Goal: Task Accomplishment & Management: Complete application form

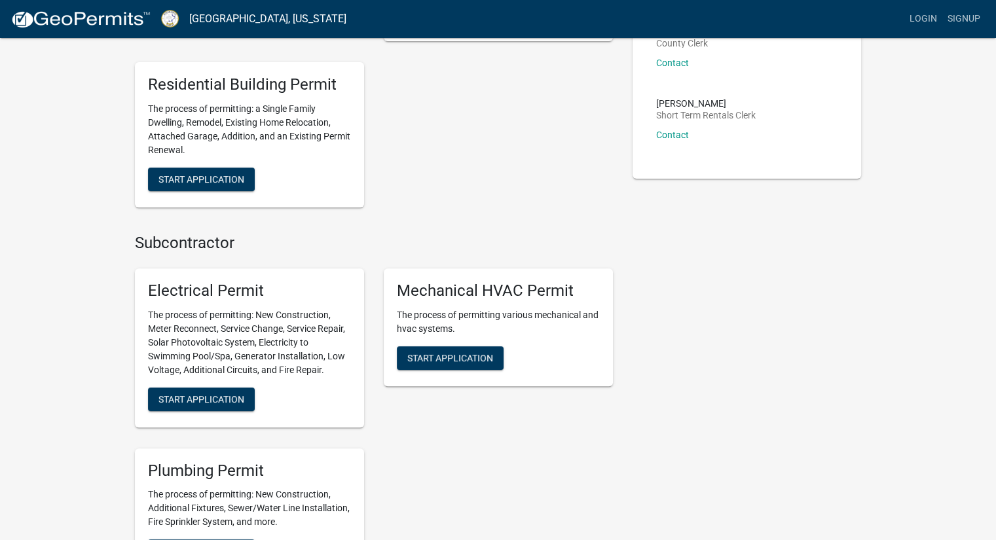
scroll to position [458, 0]
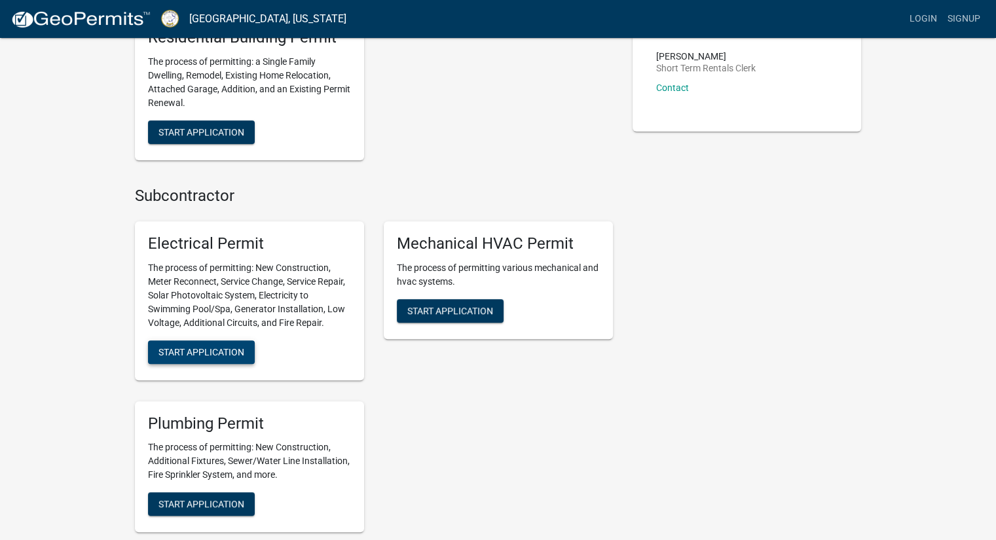
click at [198, 354] on span "Start Application" at bounding box center [201, 351] width 86 height 10
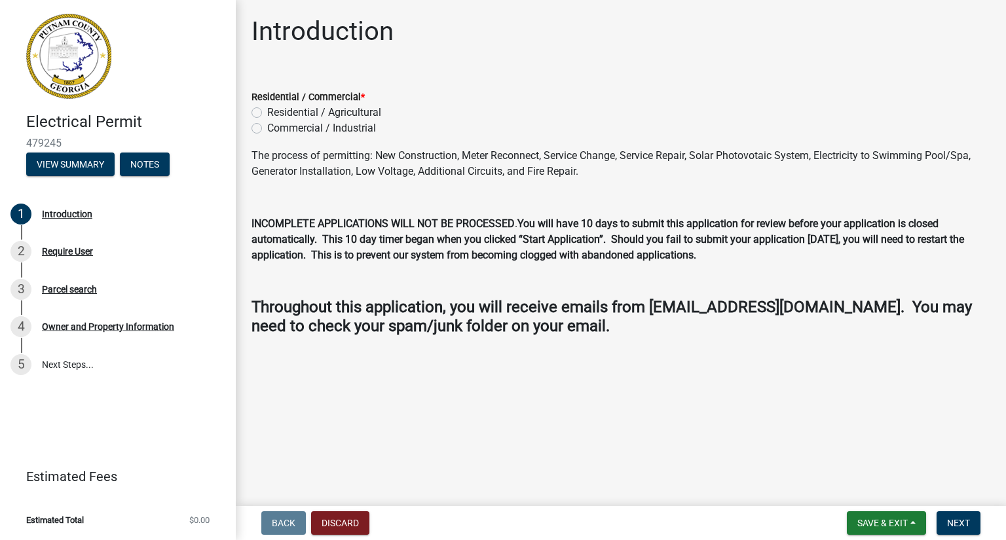
click at [267, 111] on label "Residential / Agricultural" at bounding box center [324, 113] width 114 height 16
click at [267, 111] on input "Residential / Agricultural" at bounding box center [271, 109] width 9 height 9
radio input "true"
click at [955, 524] on span "Next" at bounding box center [958, 523] width 23 height 10
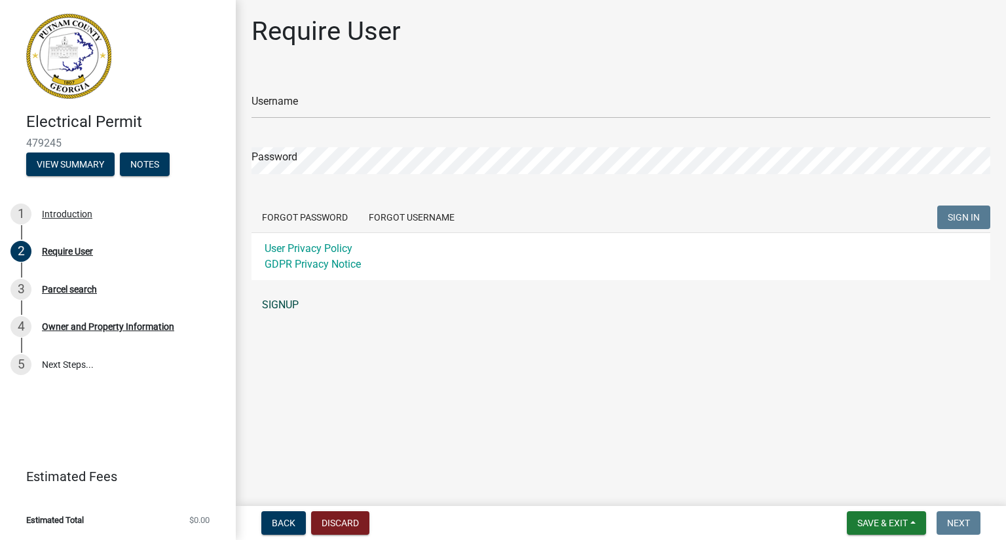
click at [276, 307] on link "SIGNUP" at bounding box center [620, 305] width 739 height 26
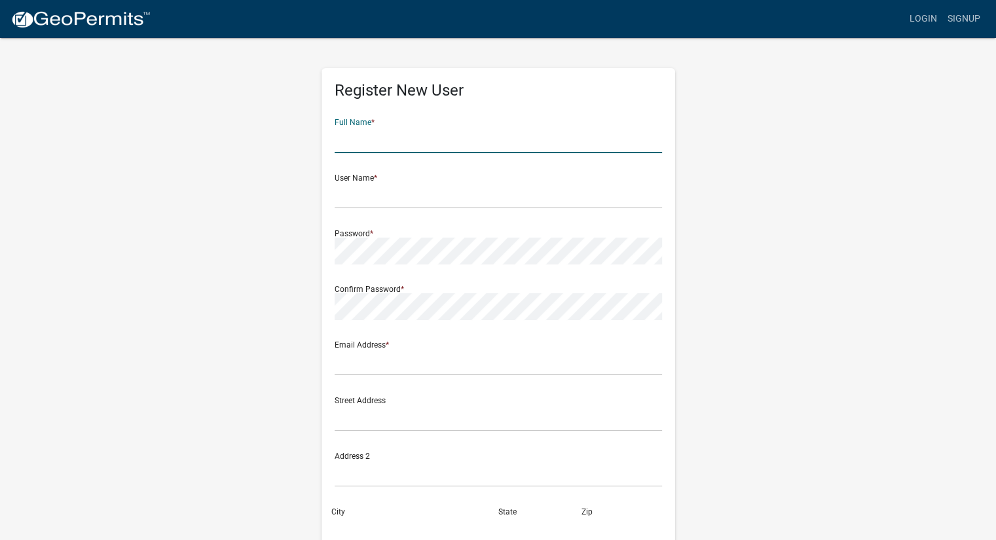
click at [383, 141] on input "text" at bounding box center [498, 139] width 327 height 27
click at [383, 141] on input "[US_STATE]" at bounding box center [498, 139] width 327 height 27
type input "[US_STATE][PERSON_NAME]"
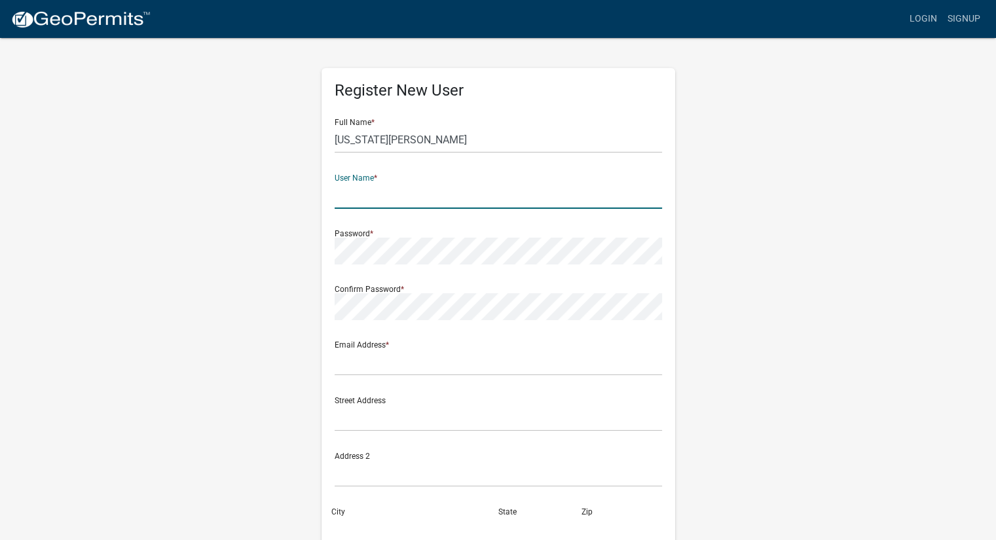
click at [390, 190] on input "text" at bounding box center [498, 195] width 327 height 27
type input "BoswellElectic"
drag, startPoint x: 411, startPoint y: 202, endPoint x: 315, endPoint y: 200, distance: 96.3
click at [315, 200] on div "Register New User Full Name * [US_STATE][PERSON_NAME] User Name * BoswellElecti…" at bounding box center [498, 387] width 373 height 701
click at [356, 202] on input "text" at bounding box center [498, 195] width 327 height 27
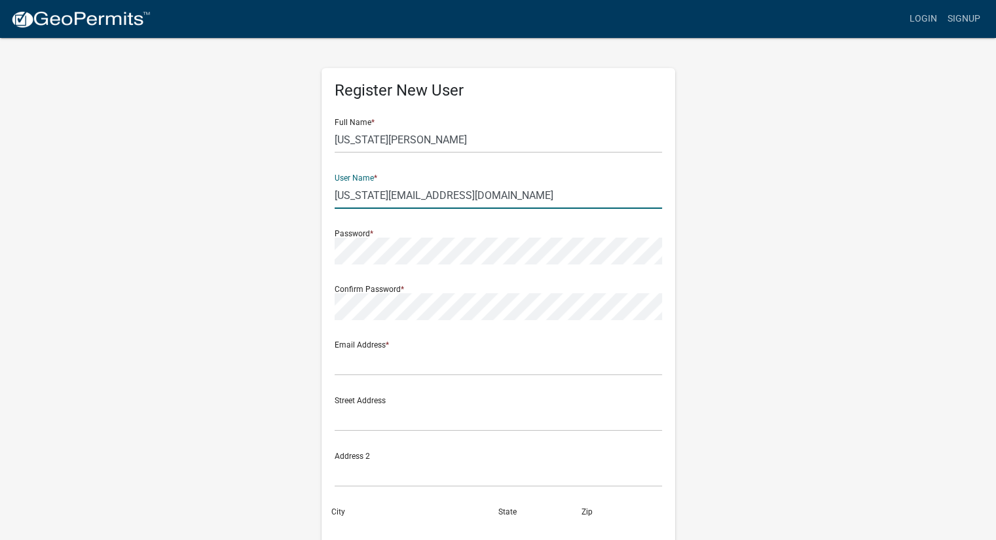
type input "[US_STATE][EMAIL_ADDRESS][DOMAIN_NAME]"
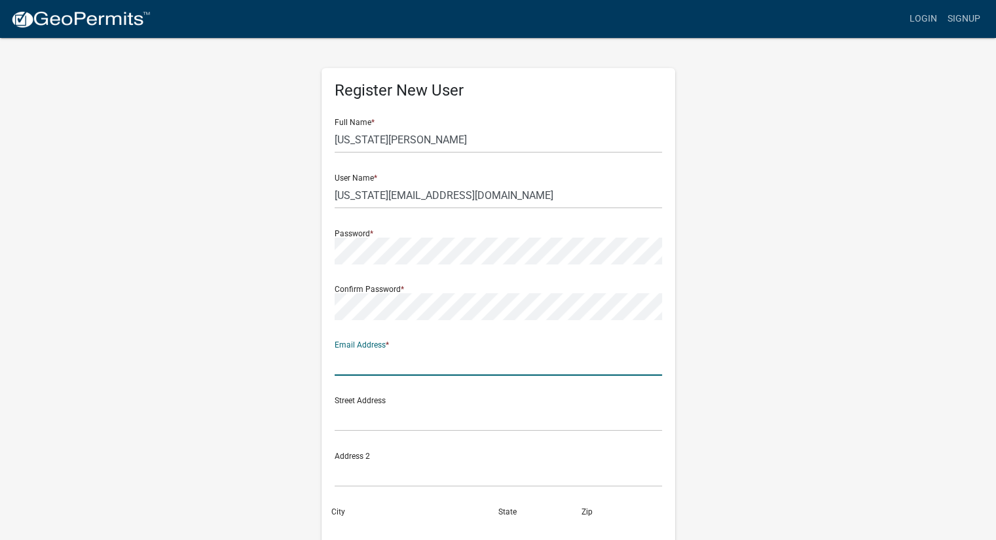
click at [380, 371] on input "text" at bounding box center [498, 362] width 327 height 27
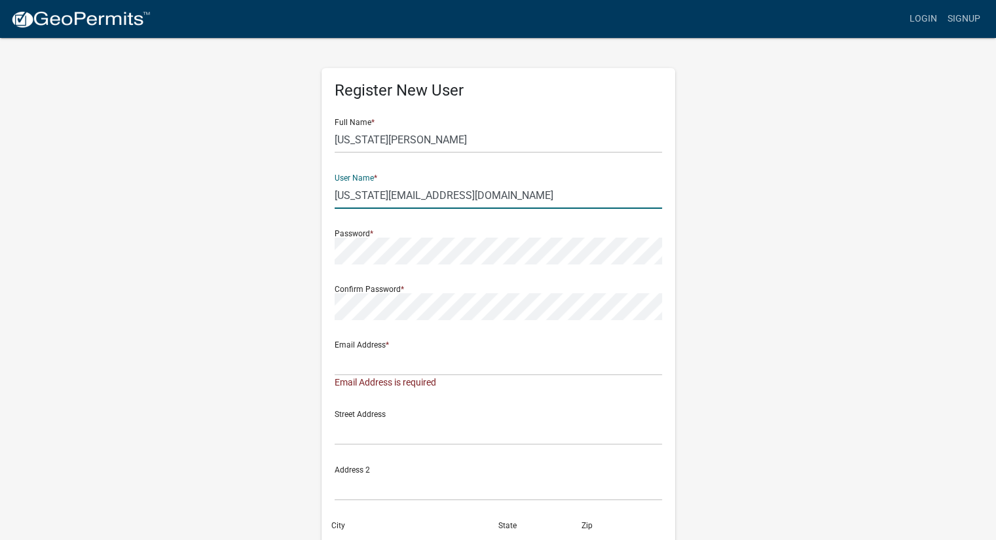
drag, startPoint x: 548, startPoint y: 198, endPoint x: 324, endPoint y: 196, distance: 224.0
click at [324, 196] on div "Register New User Full Name * [US_STATE][PERSON_NAME] User Name * [US_STATE][EM…" at bounding box center [499, 387] width 354 height 639
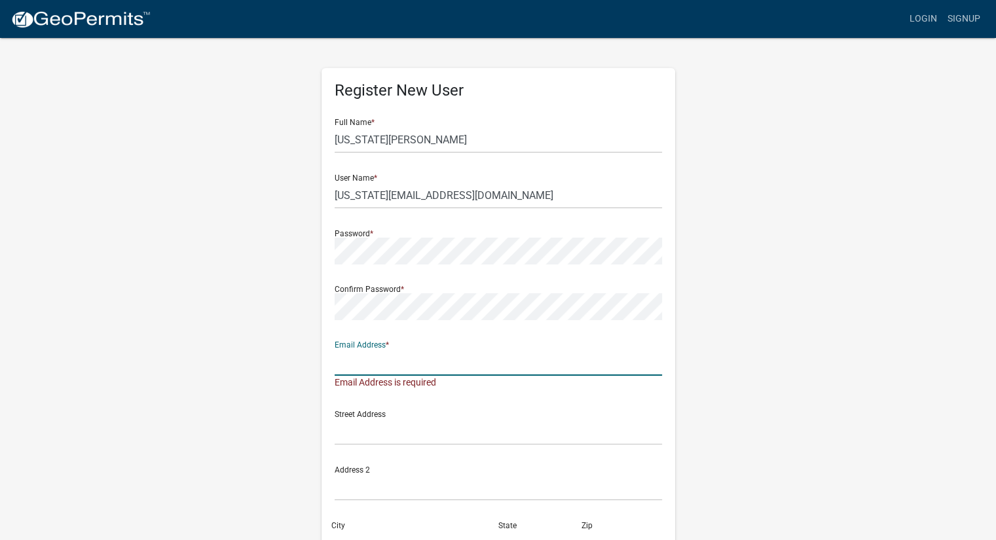
click at [350, 366] on input "text" at bounding box center [498, 362] width 327 height 27
paste input "[US_STATE][EMAIL_ADDRESS][DOMAIN_NAME]"
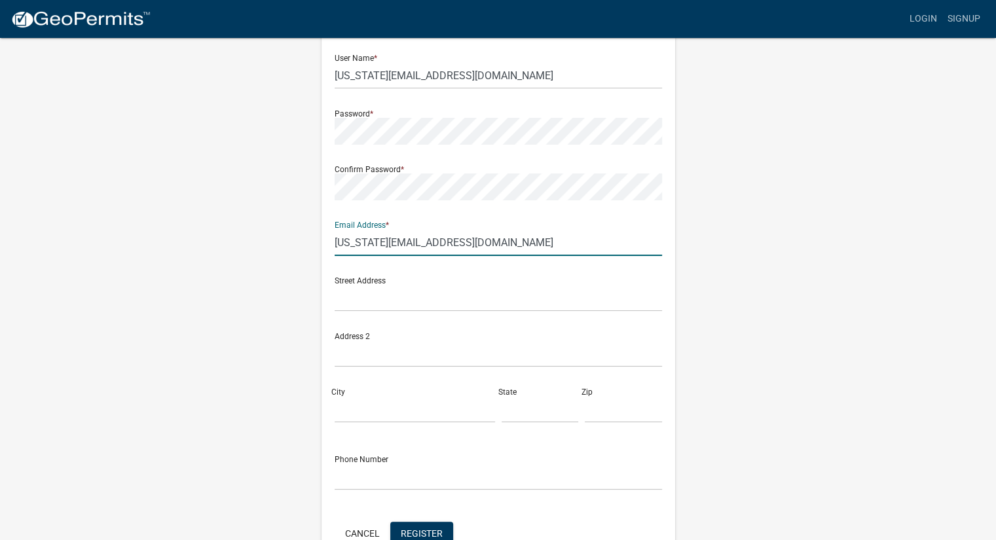
scroll to position [131, 0]
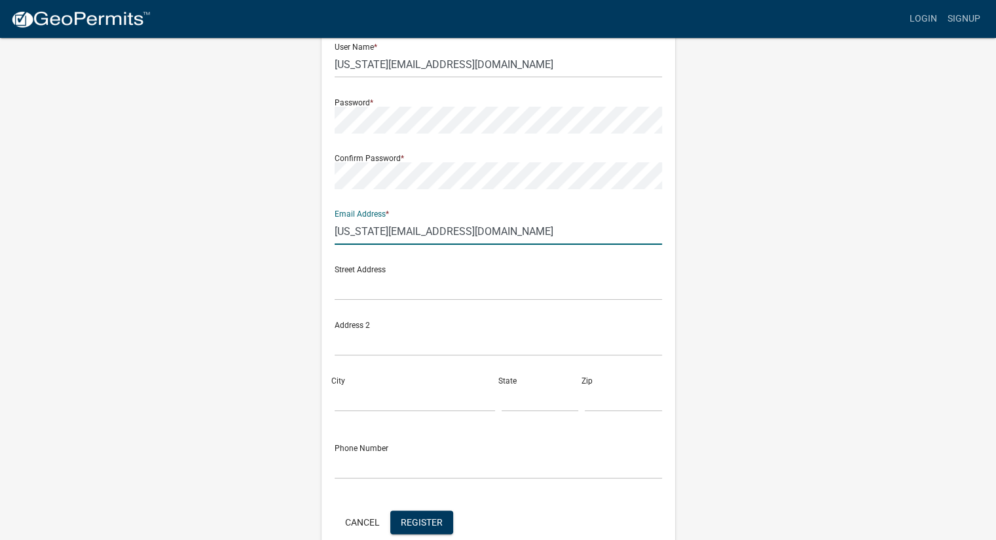
type input "[US_STATE][EMAIL_ADDRESS][DOMAIN_NAME]"
click at [361, 290] on input "text" at bounding box center [498, 287] width 327 height 27
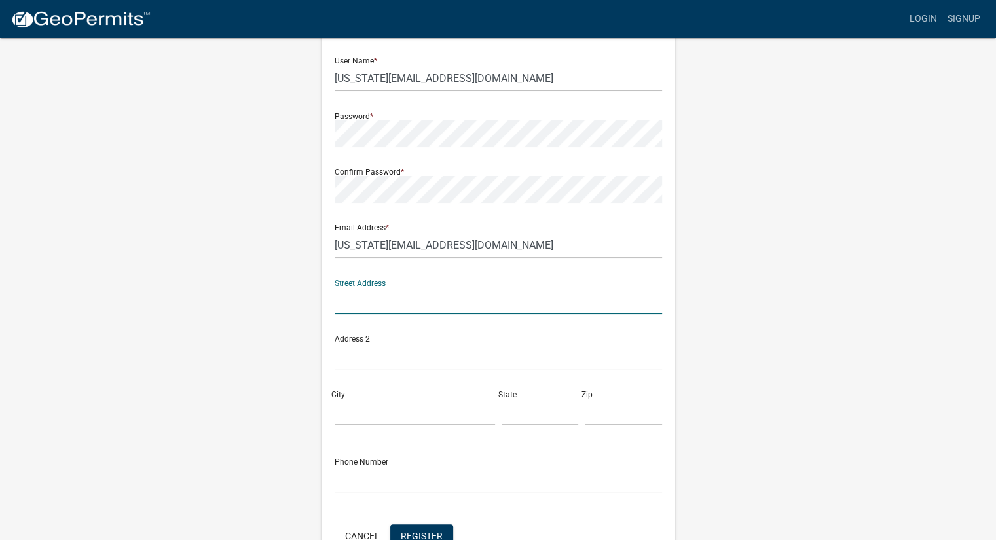
scroll to position [65, 0]
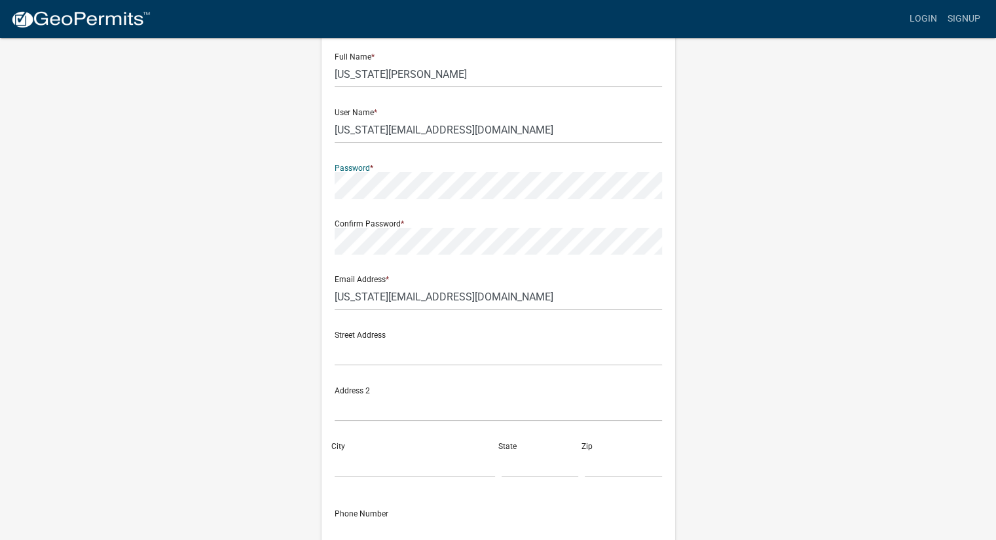
click at [306, 187] on div "Register New User Full Name * [US_STATE][PERSON_NAME] User Name * [US_STATE][EM…" at bounding box center [498, 321] width 746 height 701
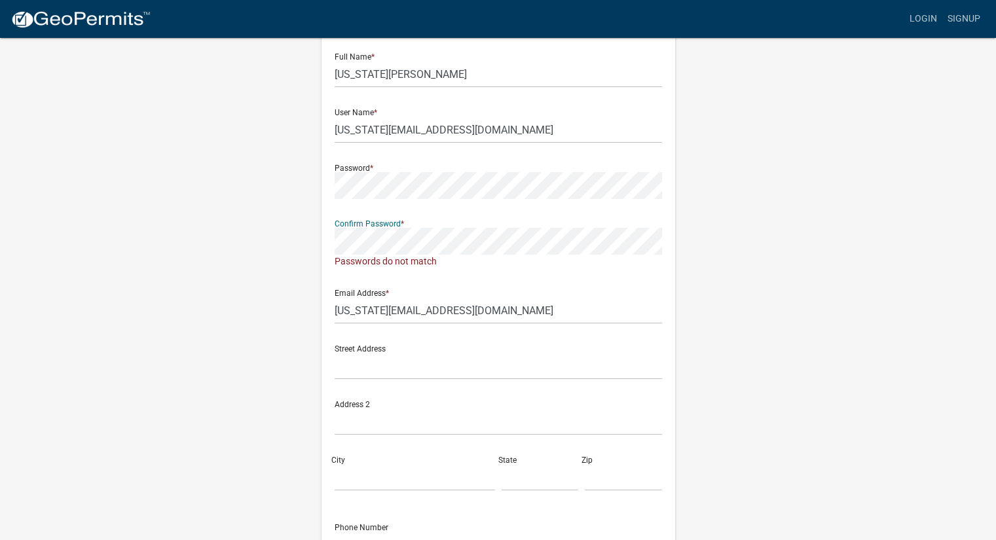
click at [297, 240] on div "Register New User Full Name * [US_STATE][PERSON_NAME] User Name * [US_STATE][EM…" at bounding box center [498, 328] width 746 height 714
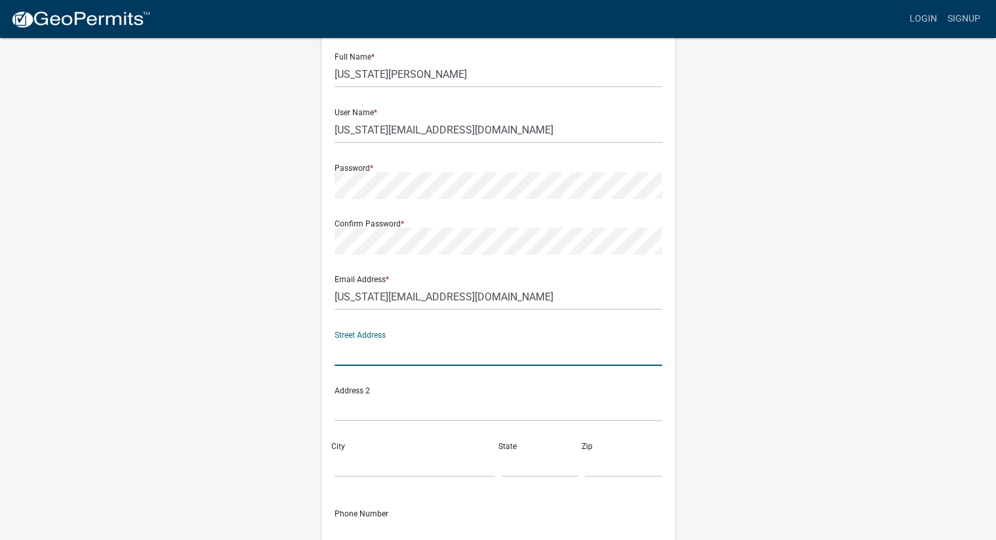
click at [416, 352] on input "text" at bounding box center [498, 352] width 327 height 27
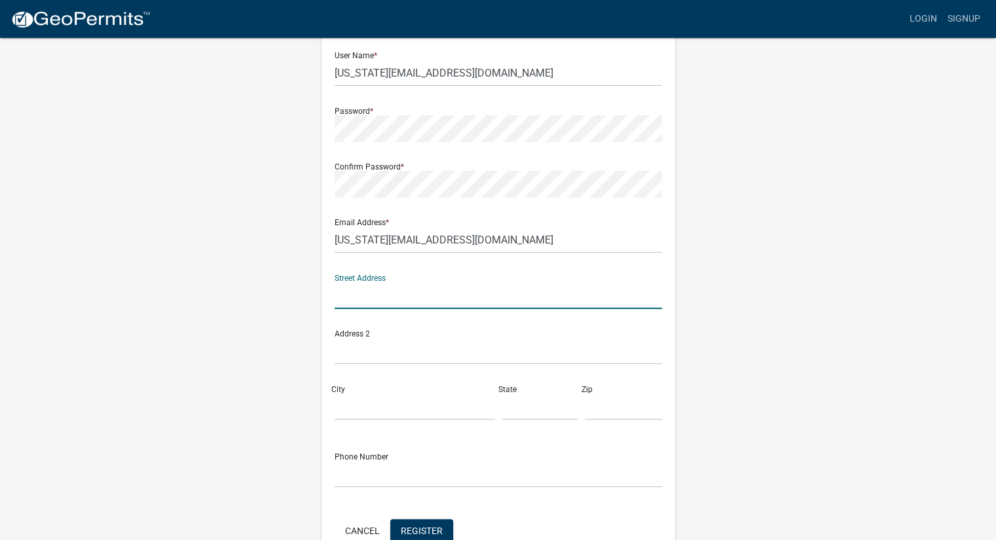
scroll to position [131, 0]
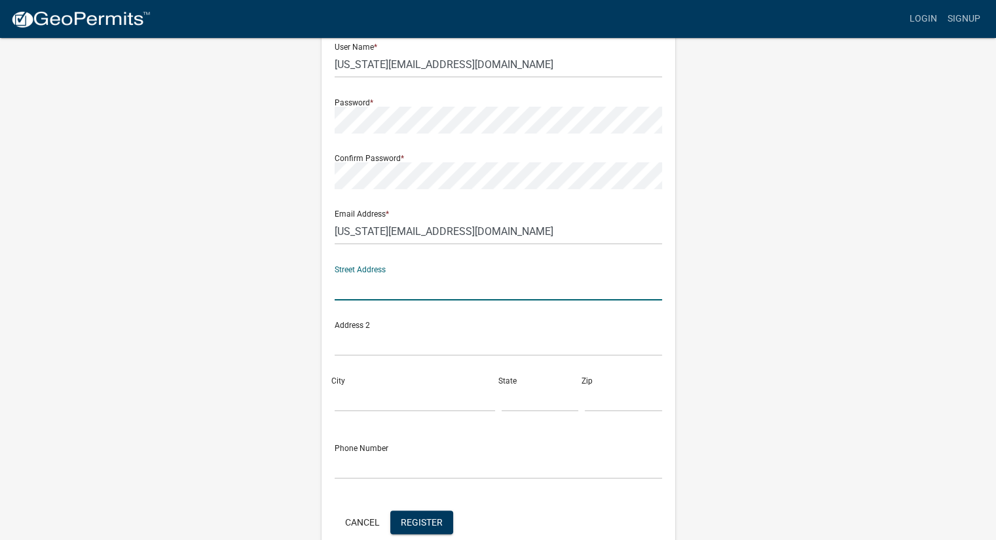
click at [378, 295] on input "text" at bounding box center [498, 287] width 327 height 27
click at [443, 288] on input "[STREET_ADDRESS]" at bounding box center [498, 287] width 327 height 27
drag, startPoint x: 443, startPoint y: 288, endPoint x: 407, endPoint y: 289, distance: 36.7
click at [407, 289] on input "[STREET_ADDRESS]" at bounding box center [498, 287] width 327 height 27
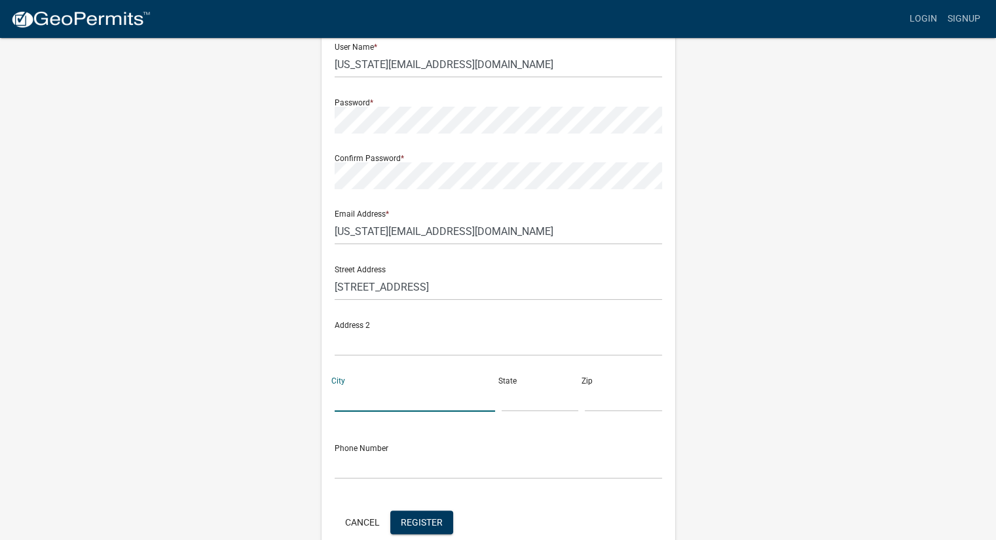
click at [386, 390] on input "City" at bounding box center [415, 398] width 160 height 27
click at [512, 289] on input "[STREET_ADDRESS]" at bounding box center [498, 287] width 327 height 27
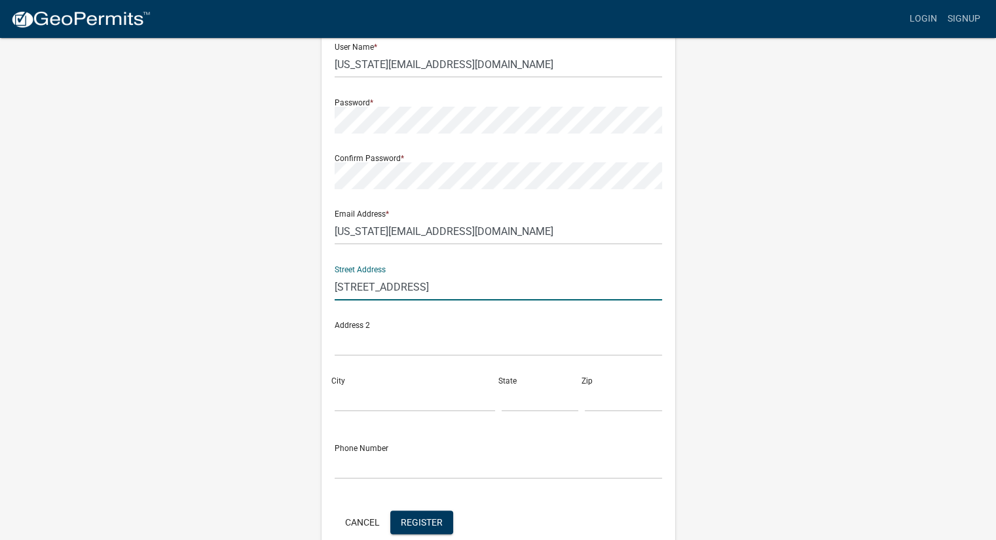
type input "[STREET_ADDRESS]"
click at [352, 399] on input "City" at bounding box center [415, 398] width 160 height 27
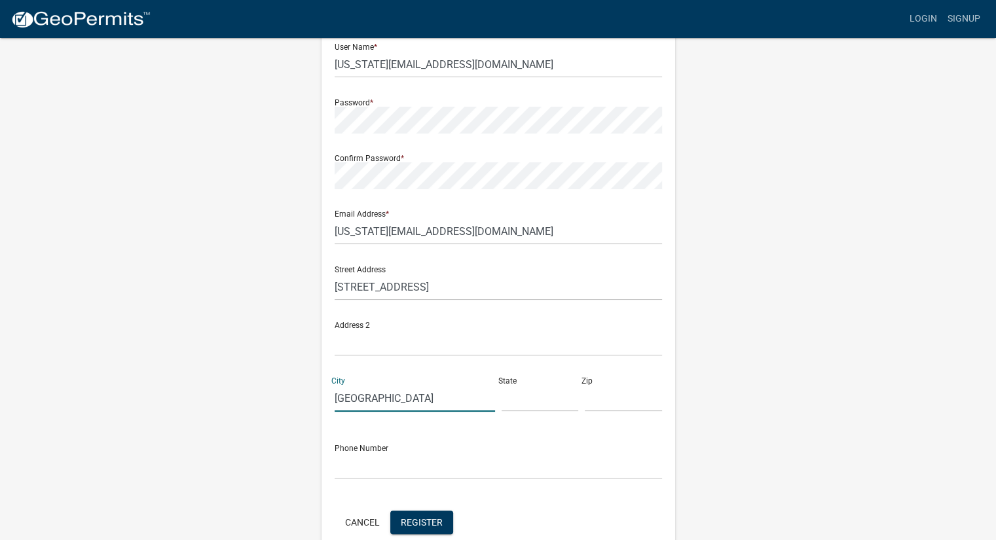
type input "[GEOGRAPHIC_DATA]"
type input "GA"
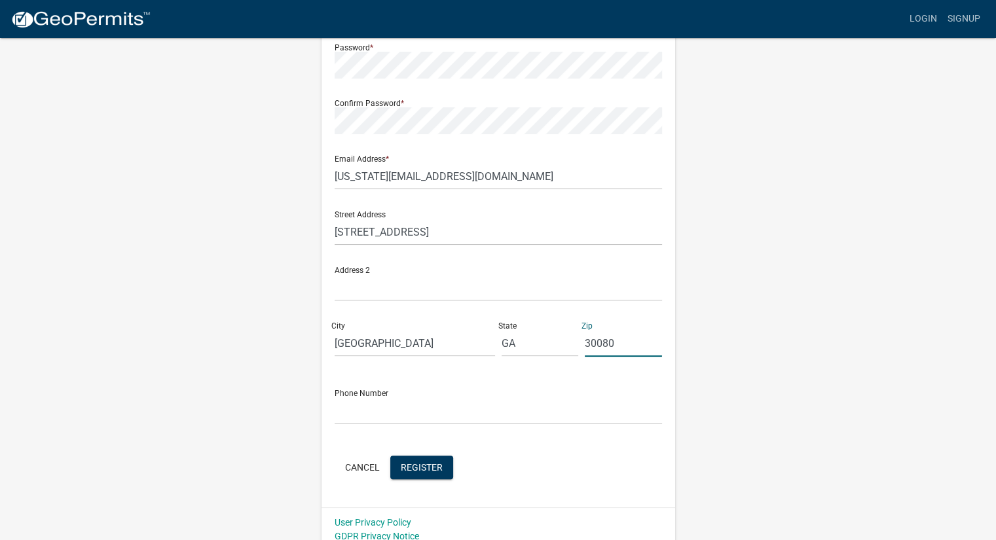
scroll to position [196, 0]
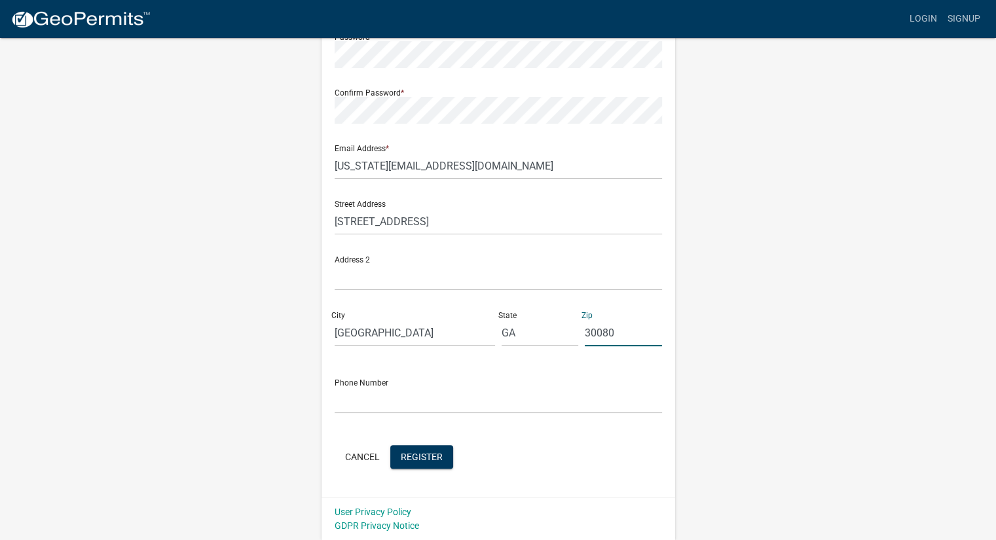
type input "30080"
click at [352, 410] on input "text" at bounding box center [498, 400] width 327 height 27
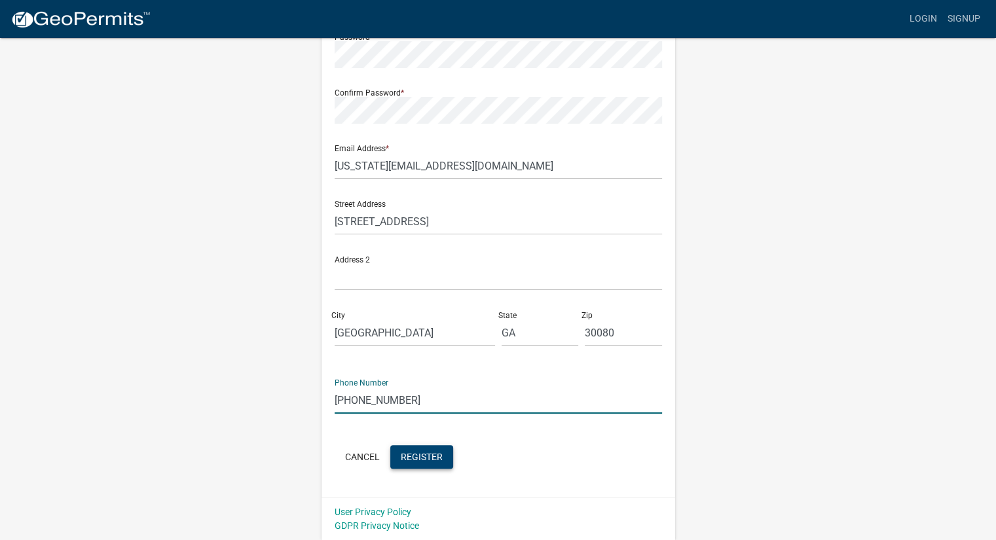
type input "[PHONE_NUMBER]"
click at [424, 453] on span "Register" at bounding box center [422, 456] width 42 height 10
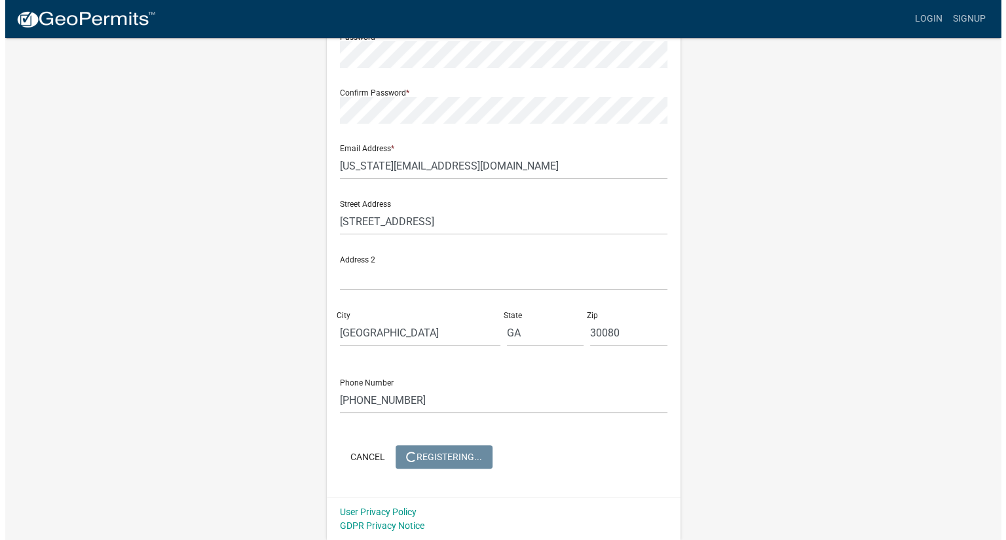
scroll to position [0, 0]
